Goal: Task Accomplishment & Management: Complete application form

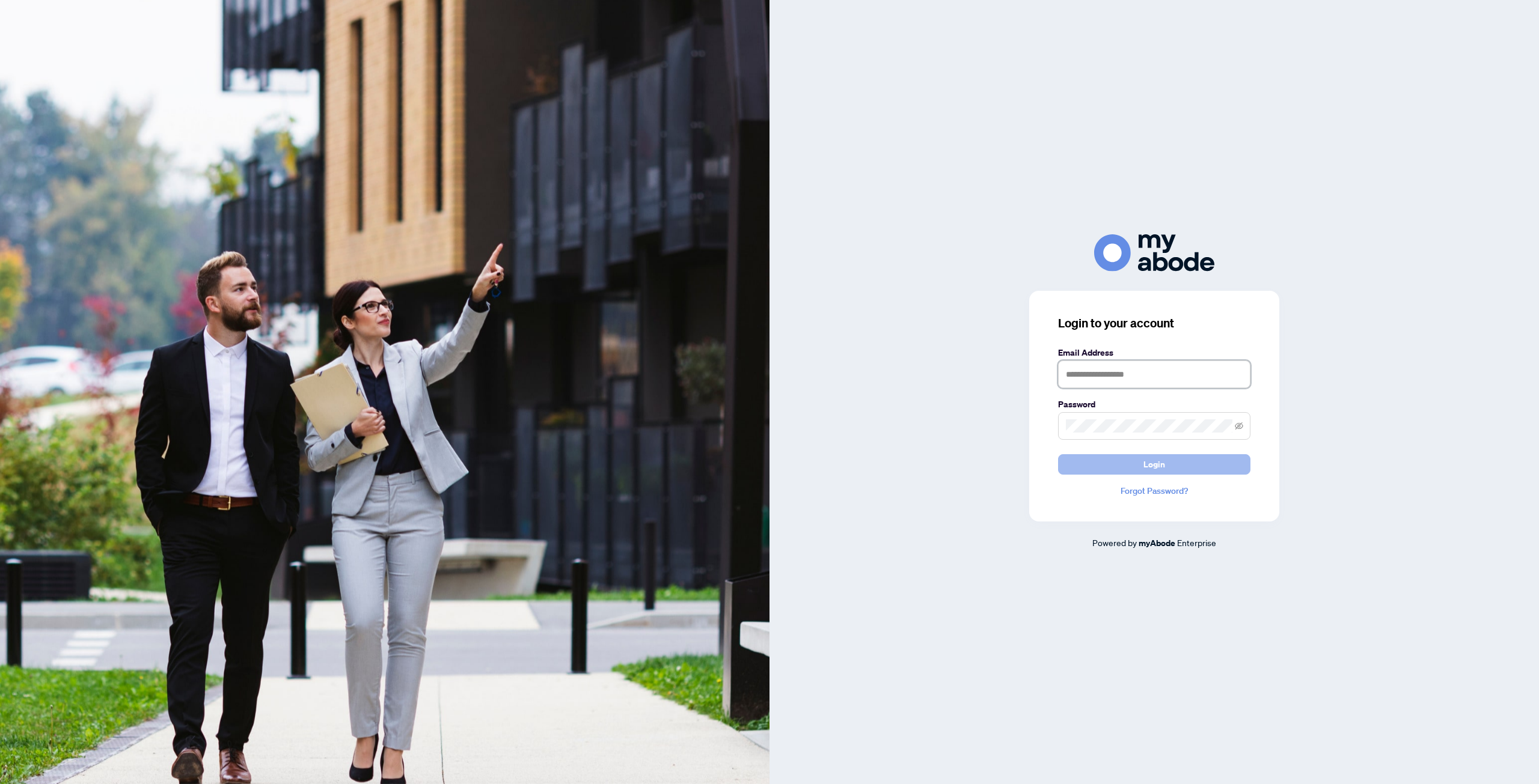
type input "**********"
click at [1146, 469] on span "Login" at bounding box center [1154, 464] width 22 height 19
type input "**********"
click at [1146, 462] on span "Login" at bounding box center [1154, 464] width 22 height 19
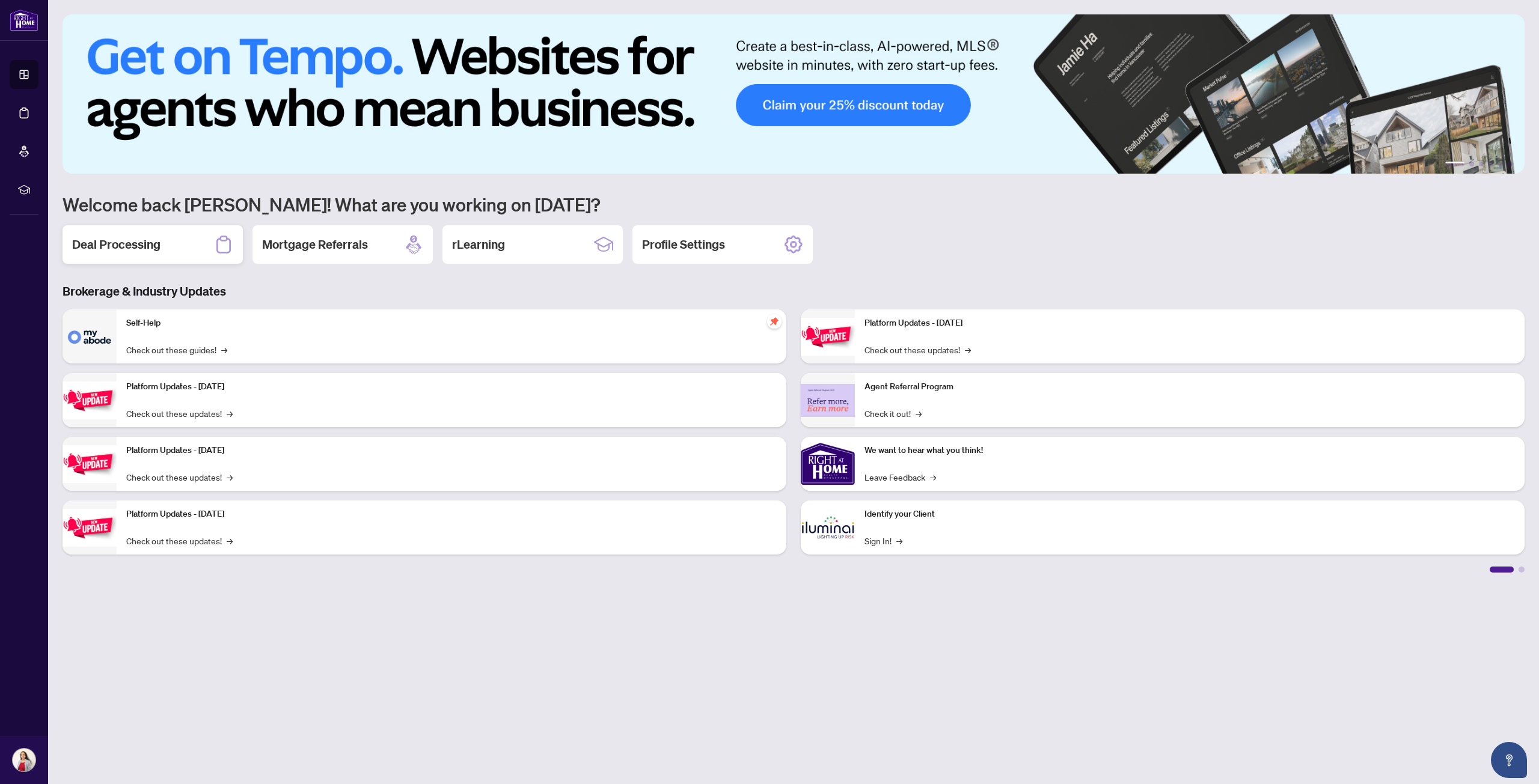
click at [129, 244] on h2 "Deal Processing" at bounding box center [116, 244] width 88 height 17
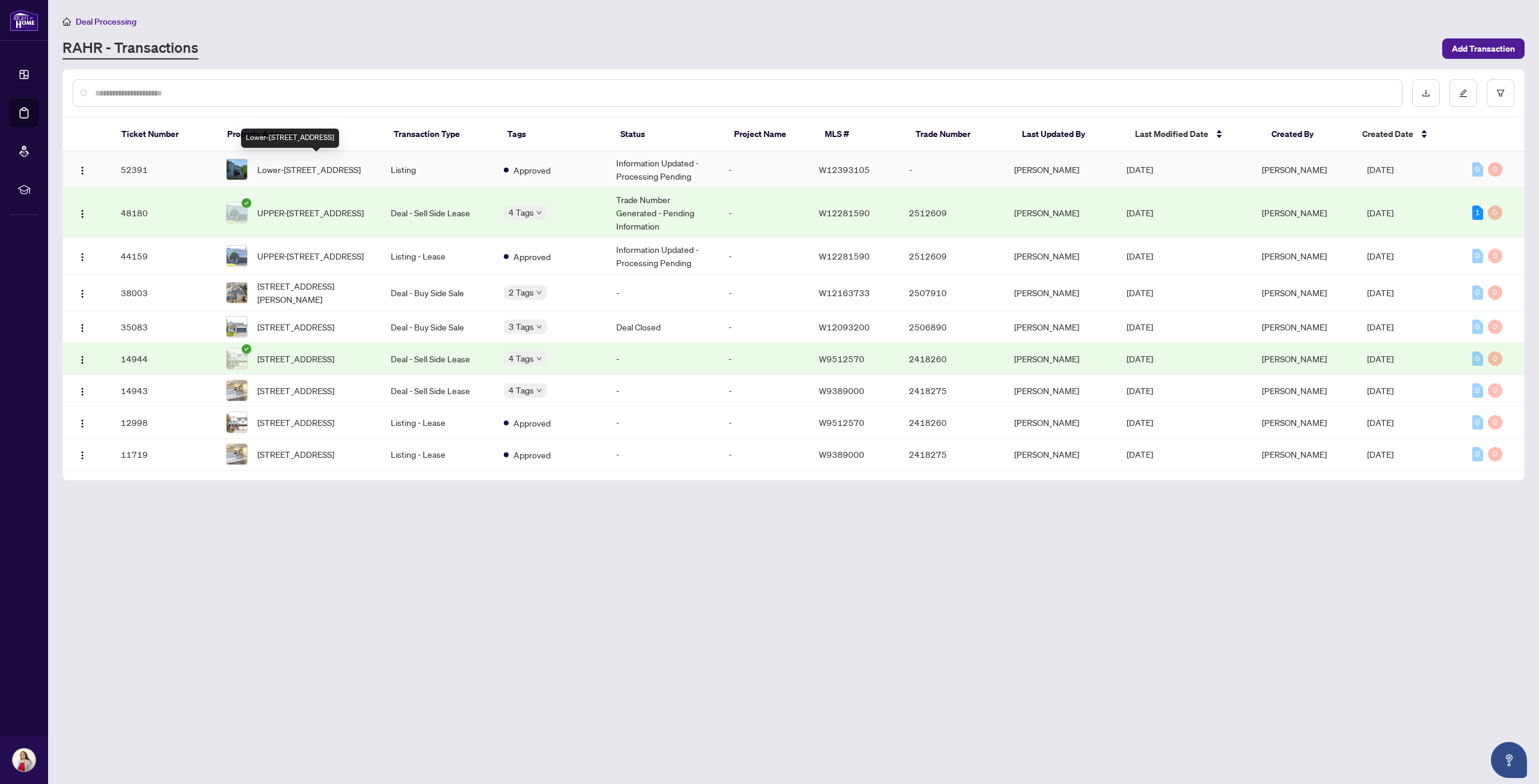
click at [319, 172] on span "Lower-387 Glenashton Dr, Oakville, Ontario L6H 4W2, Canada" at bounding box center [309, 169] width 103 height 13
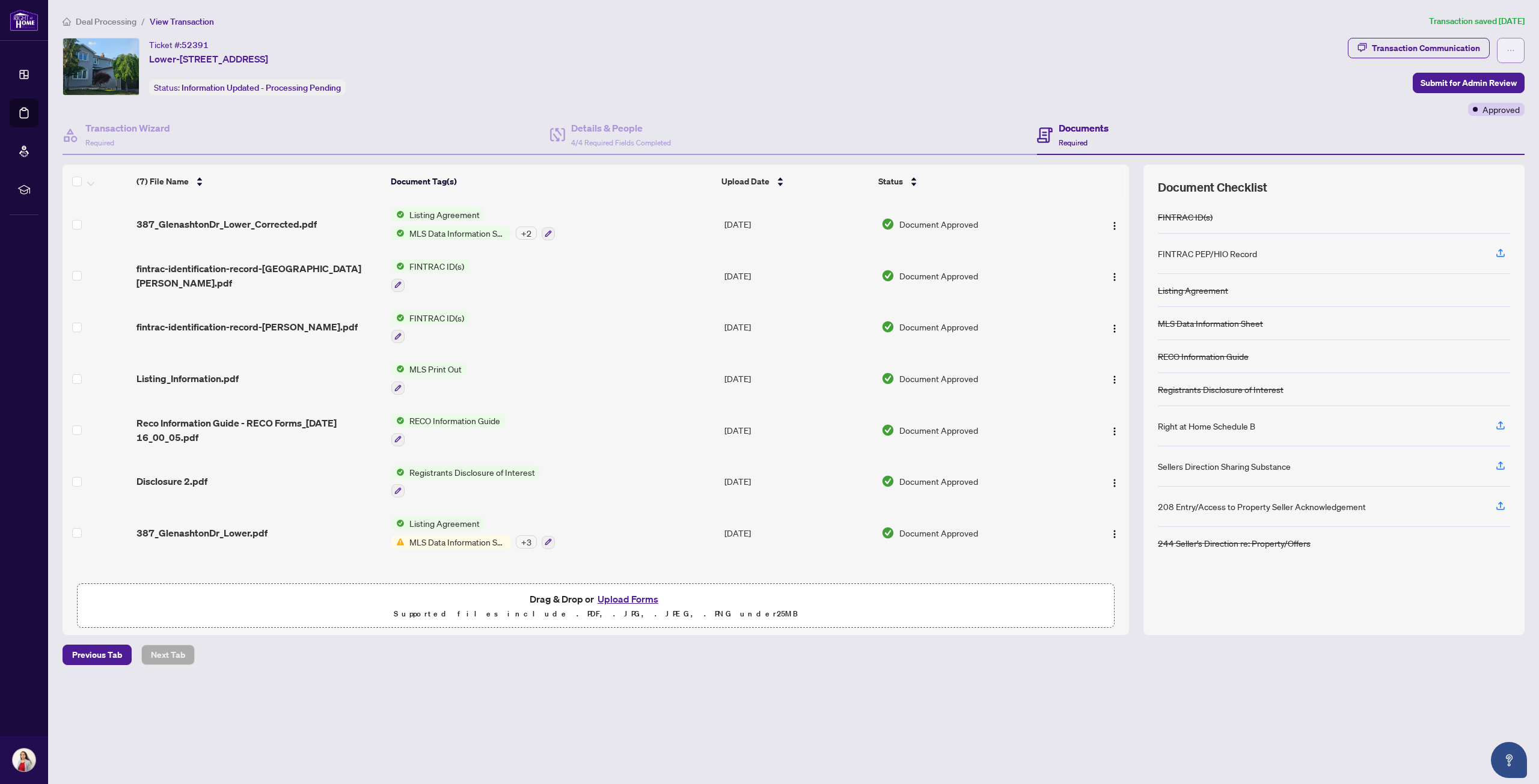
click at [1515, 51] on button "button" at bounding box center [1511, 50] width 27 height 25
click at [629, 599] on button "Upload Forms" at bounding box center [627, 599] width 68 height 16
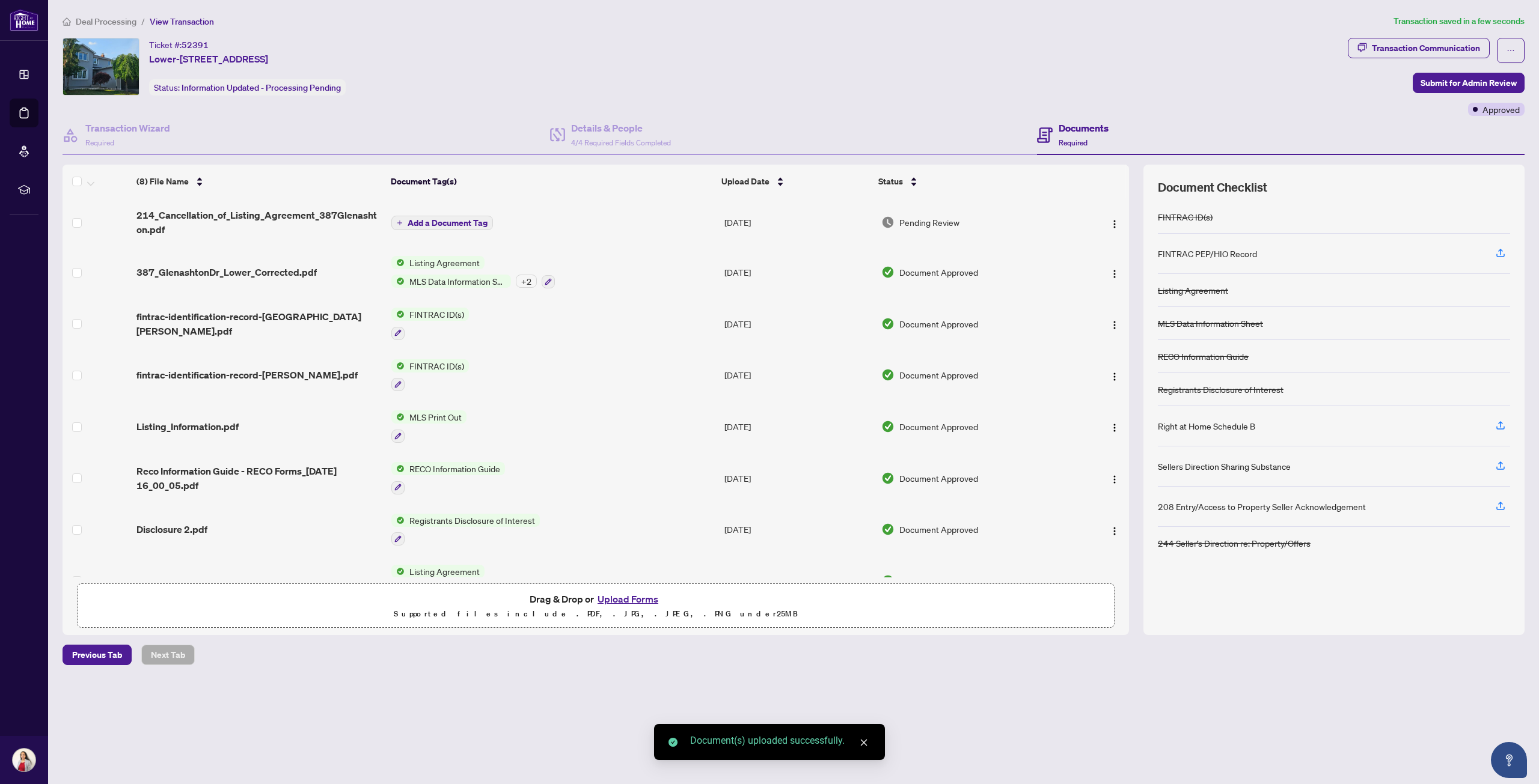
scroll to position [30, 0]
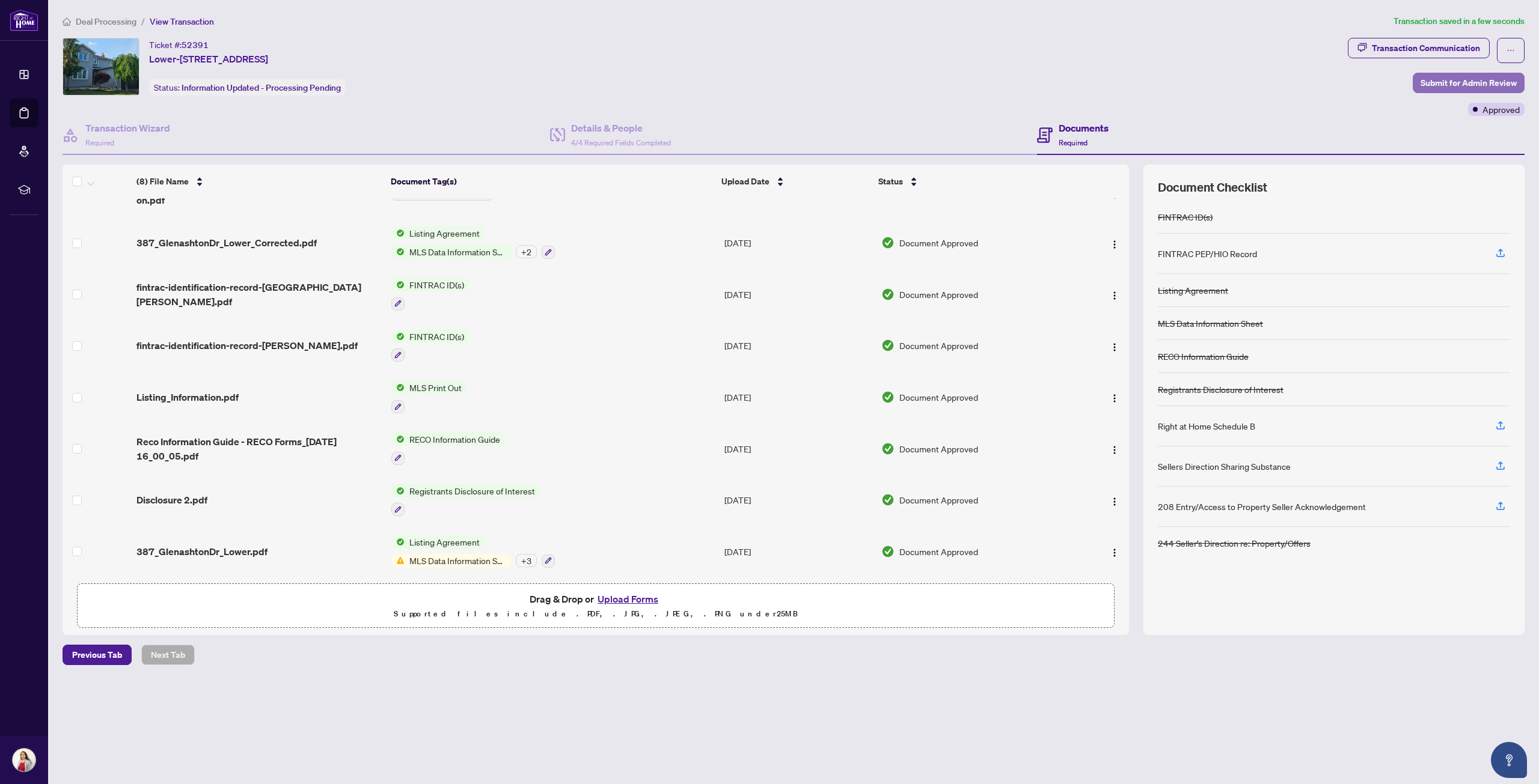
click at [1468, 85] on span "Submit for Admin Review" at bounding box center [1468, 83] width 96 height 19
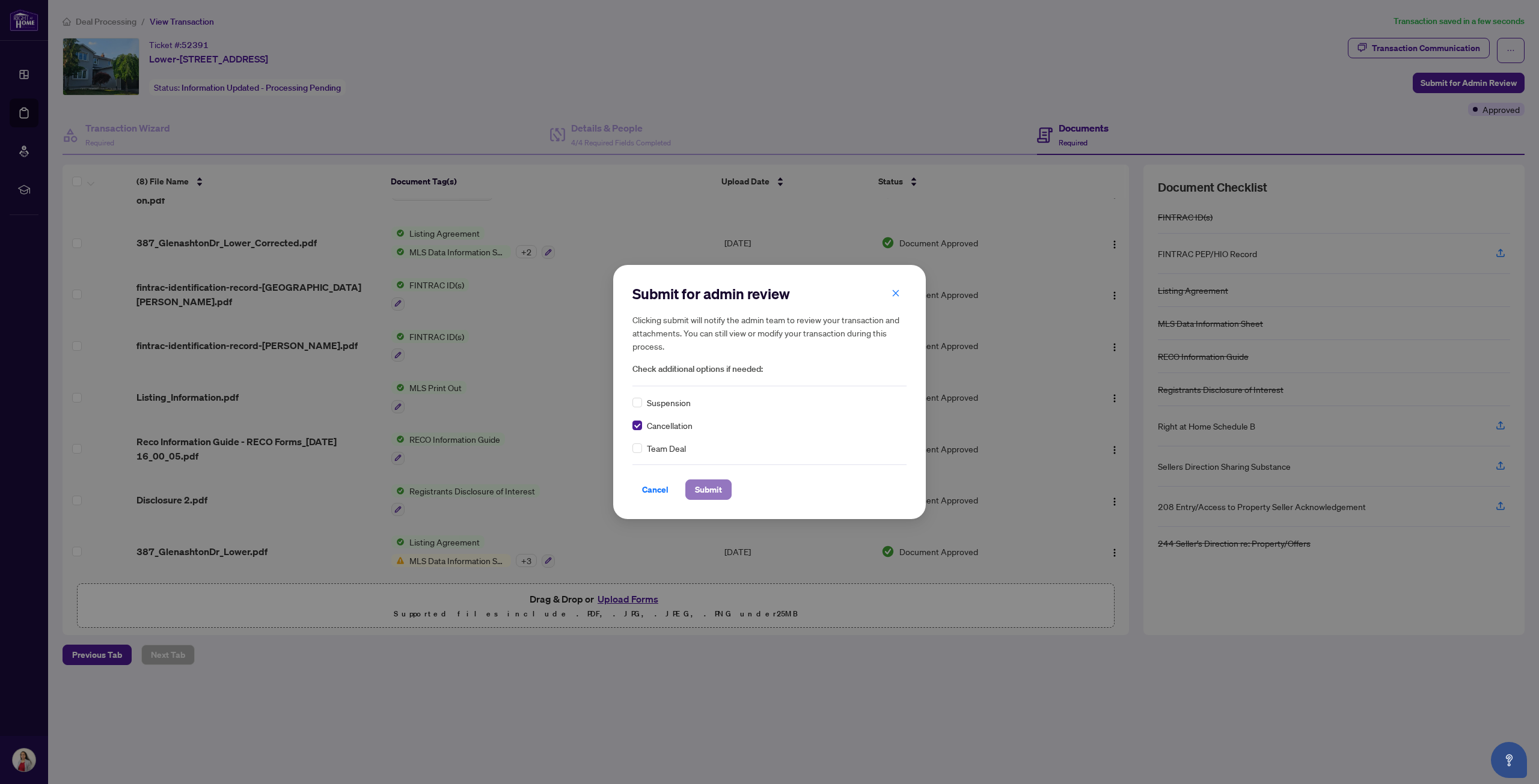
click at [710, 486] on span "Submit" at bounding box center [708, 490] width 27 height 19
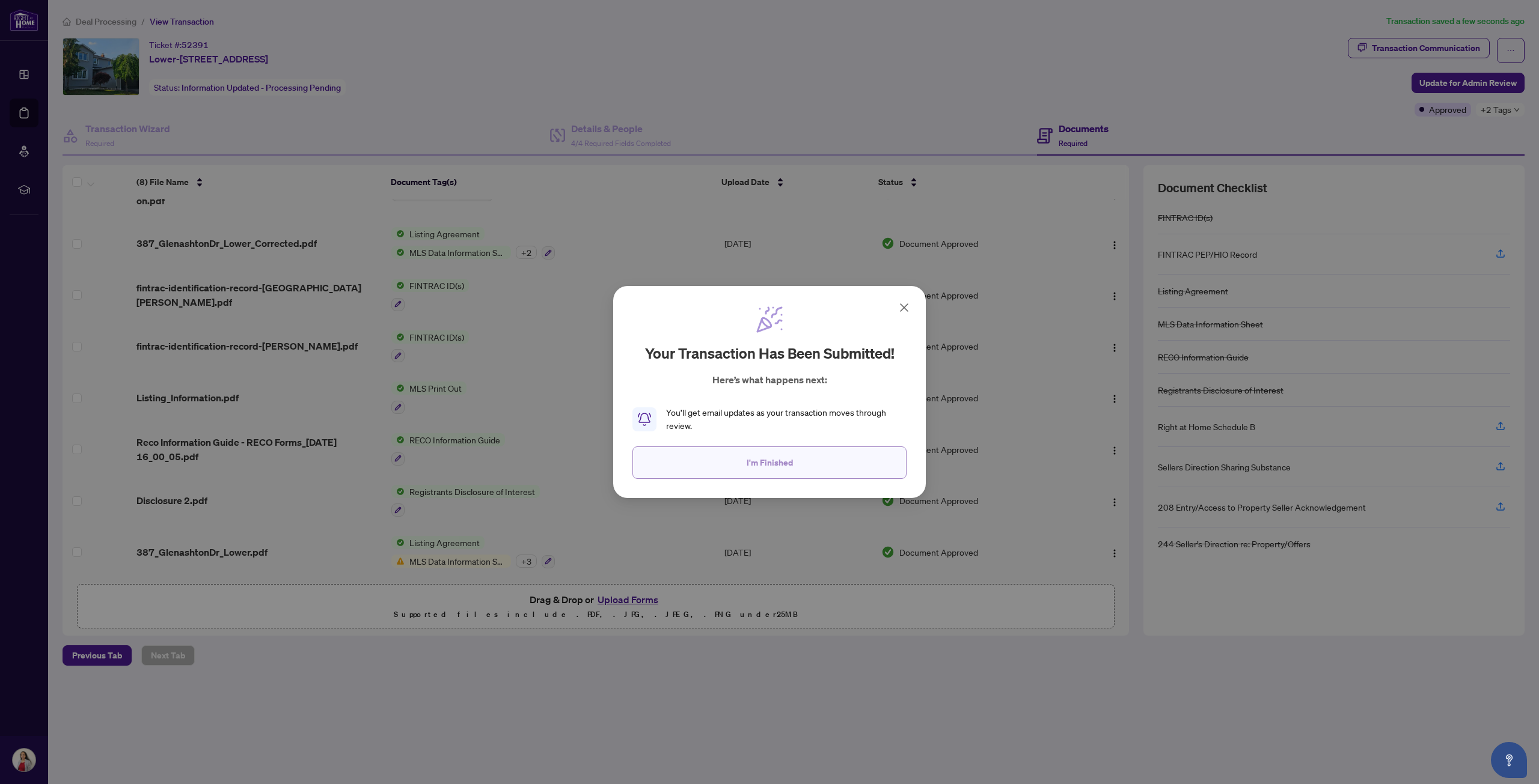
click at [764, 466] on span "I'm Finished" at bounding box center [769, 462] width 46 height 19
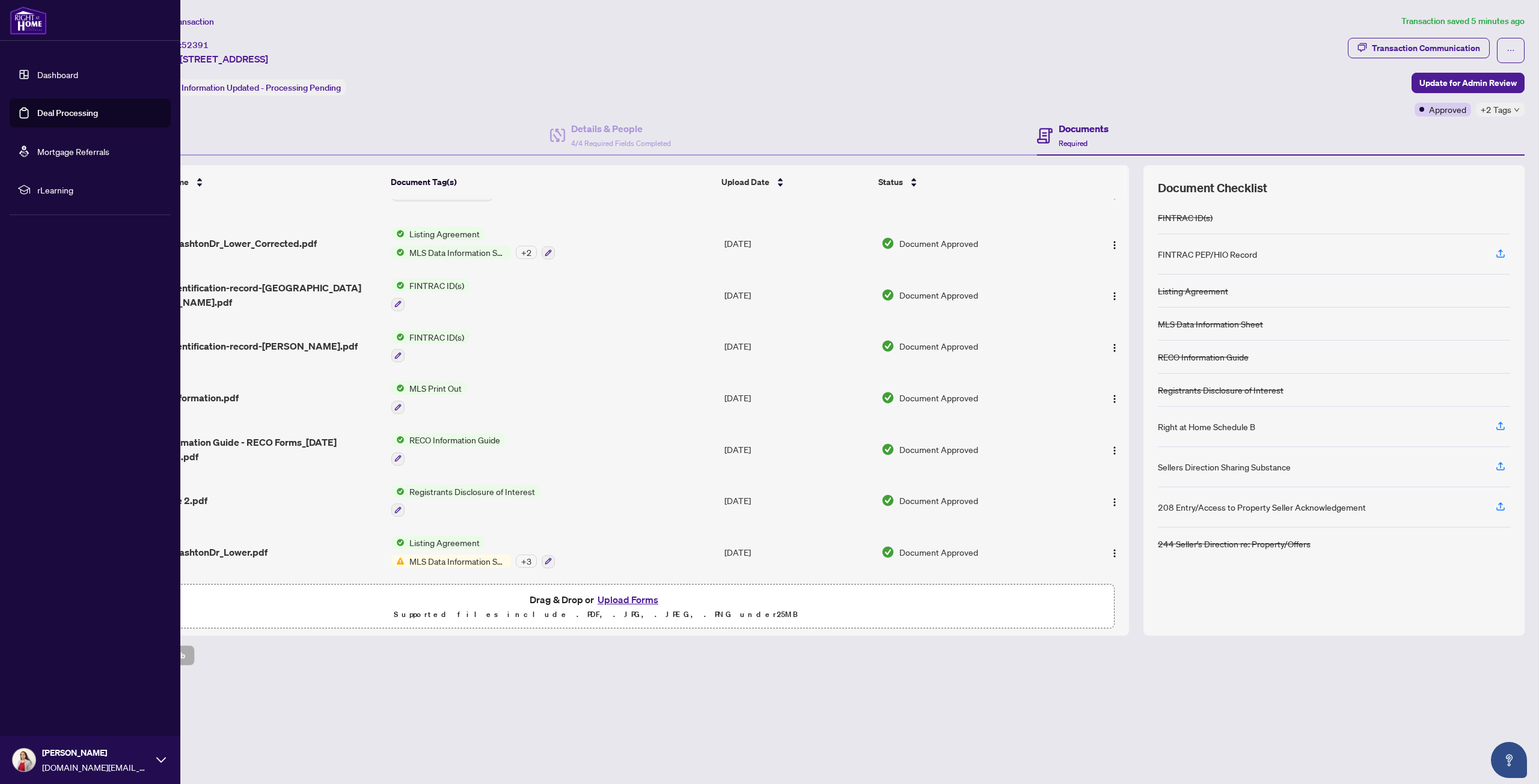
click at [37, 71] on link "Dashboard" at bounding box center [58, 74] width 41 height 11
